Goal: Register for event/course

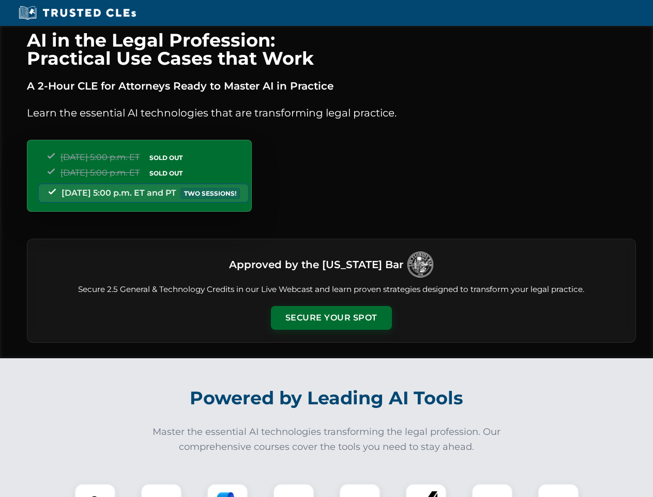
click at [331, 318] on button "Secure Your Spot" at bounding box center [331, 318] width 121 height 24
click at [95, 490] on img at bounding box center [95, 504] width 30 height 30
